Goal: Task Accomplishment & Management: Use online tool/utility

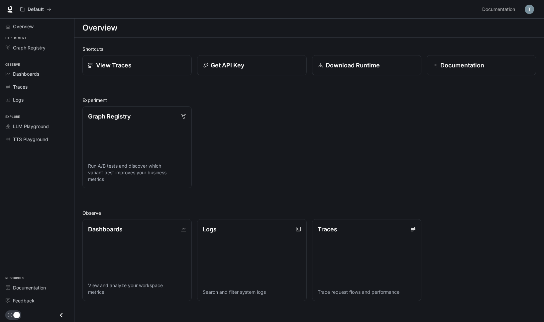
click at [253, 99] on h2 "Experiment" at bounding box center [309, 100] width 454 height 7
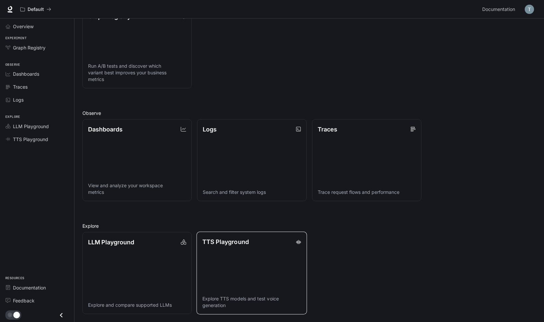
click at [218, 256] on link "TTS Playground Explore TTS models and test voice generation" at bounding box center [252, 273] width 111 height 83
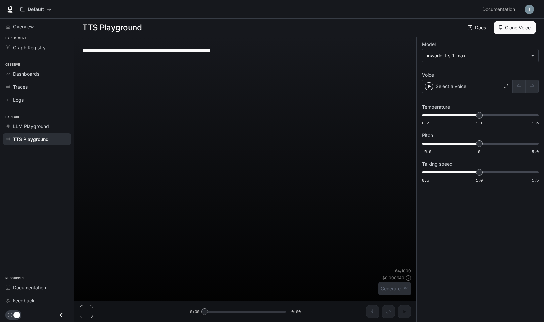
scroll to position [0, 0]
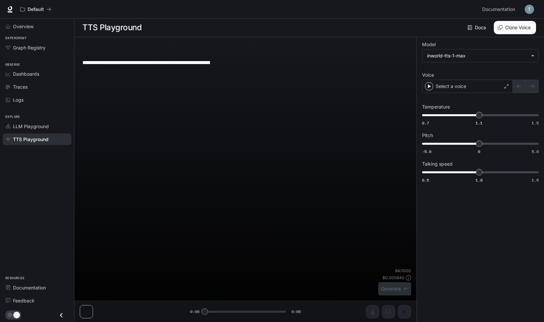
type textarea "**********"
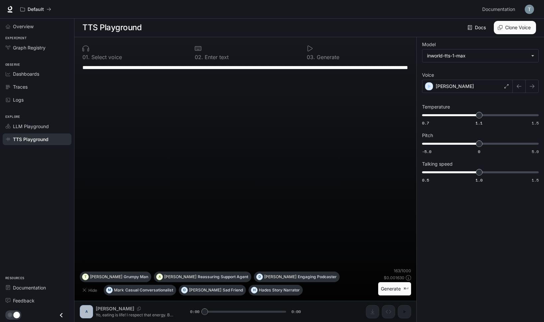
click at [511, 30] on button "Clone Voice" at bounding box center [515, 27] width 42 height 13
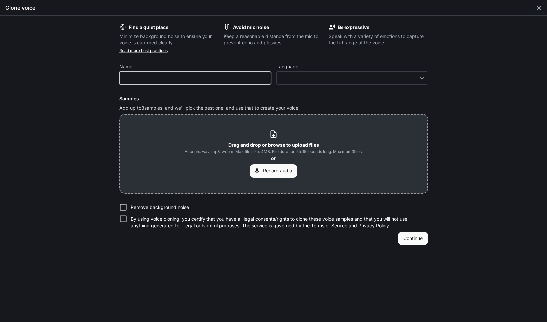
click at [234, 77] on input "text" at bounding box center [195, 78] width 151 height 7
type input "***"
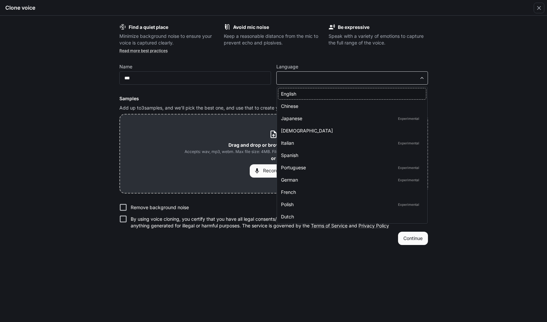
click at [302, 77] on body "**********" at bounding box center [273, 161] width 547 height 323
click at [301, 93] on div "English" at bounding box center [351, 93] width 140 height 7
type input "*****"
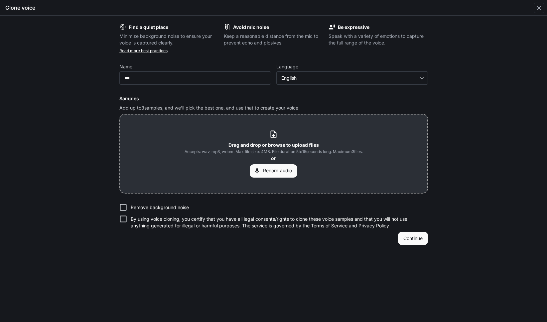
click at [455, 42] on div "Find a quiet place Minimize background noise to ensure your voice is captured c…" at bounding box center [273, 169] width 547 height 307
click at [278, 168] on button "Record audio" at bounding box center [274, 171] width 48 height 13
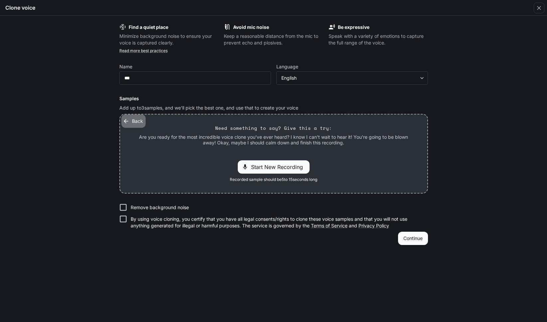
click at [137, 123] on button "Back" at bounding box center [133, 121] width 24 height 13
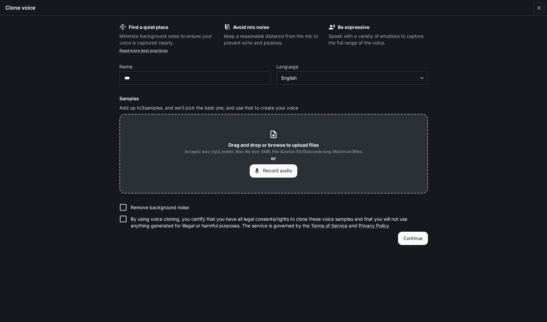
click at [268, 129] on div "Drag and drop or browse to upload files Accepts: wav, mp3, webm. Max file size:…" at bounding box center [273, 154] width 307 height 78
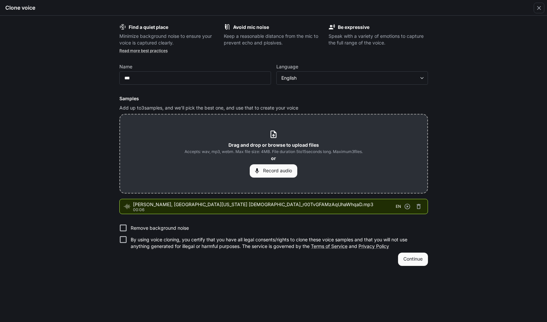
click at [285, 146] on b "Drag and drop or browse to upload files" at bounding box center [273, 145] width 90 height 6
click at [246, 58] on form "Find a quiet place Minimize background noise to ensure your voice is captured c…" at bounding box center [273, 145] width 308 height 242
click at [280, 151] on span "Accepts: wav, mp3, webm. Max file size: 4MB. File duration 5 to 15 seconds long…" at bounding box center [273, 152] width 178 height 7
click at [272, 135] on icon at bounding box center [273, 134] width 9 height 9
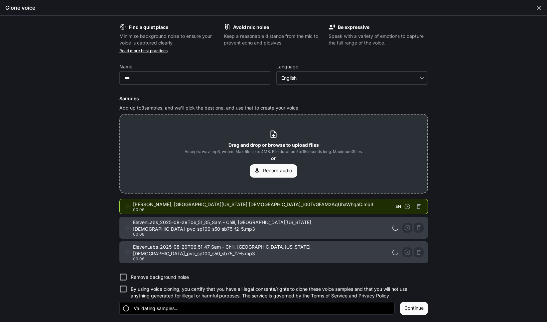
click at [171, 286] on p "By using voice cloning, you certify that you have all legal consents/rights to …" at bounding box center [277, 292] width 292 height 13
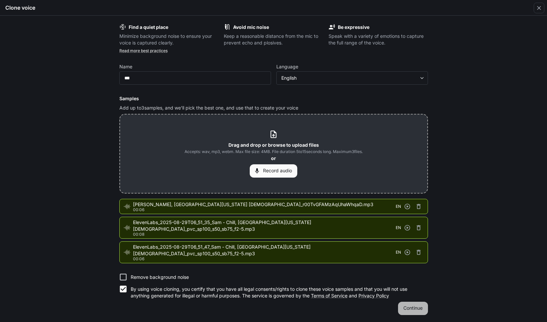
click at [420, 302] on button "Continue" at bounding box center [413, 308] width 30 height 13
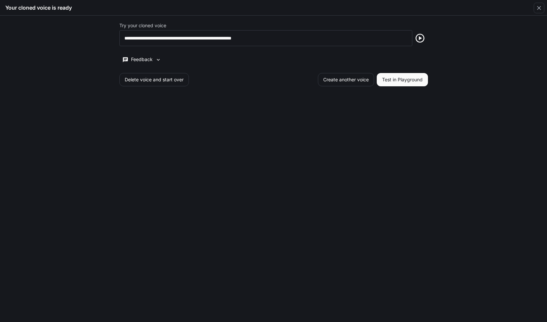
click at [392, 83] on button "Test in Playground" at bounding box center [402, 79] width 51 height 13
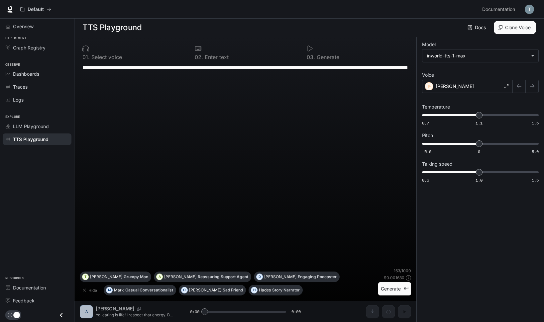
click at [388, 292] on button "Generate ⌘⏎" at bounding box center [394, 289] width 33 height 14
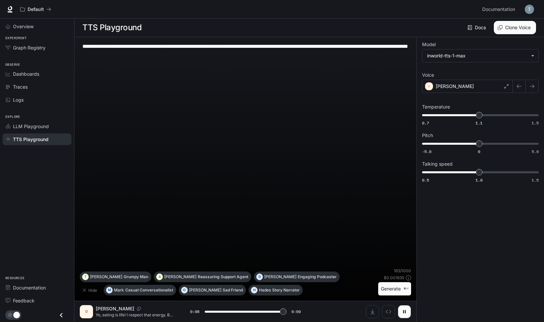
type input "*"
click at [480, 29] on link "Docs" at bounding box center [477, 27] width 22 height 13
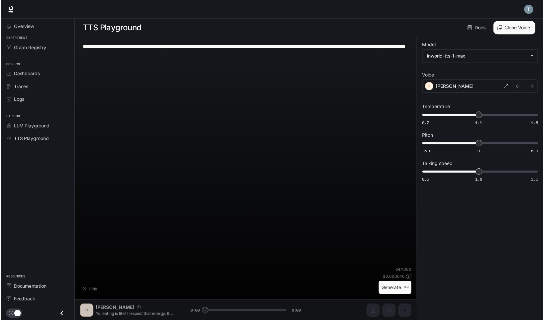
scroll to position [0, 0]
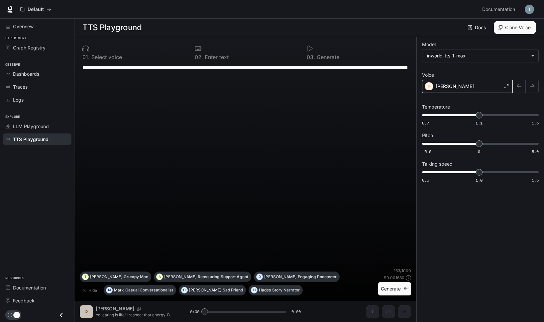
click at [487, 85] on div "[PERSON_NAME]" at bounding box center [467, 86] width 91 height 13
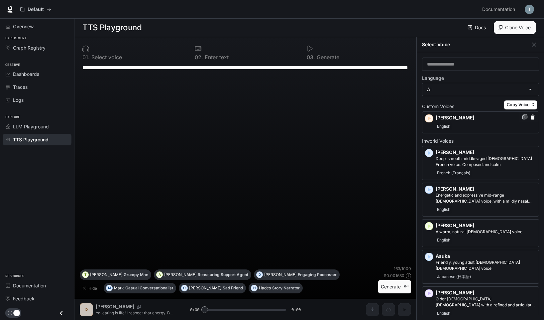
click at [521, 115] on icon "Copy Voice ID" at bounding box center [524, 116] width 7 height 5
click at [480, 31] on link "Docs" at bounding box center [477, 27] width 22 height 13
